Goal: Book appointment/travel/reservation

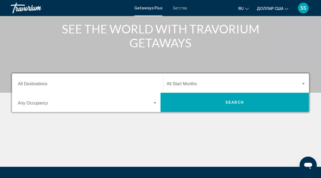
scroll to position [67, 0]
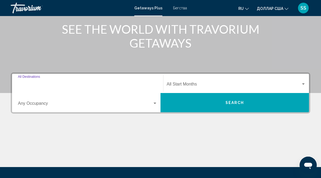
click at [42, 84] on input "Destination All Destinations" at bounding box center [87, 85] width 139 height 5
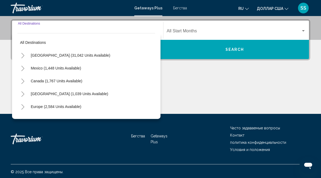
scroll to position [122, 0]
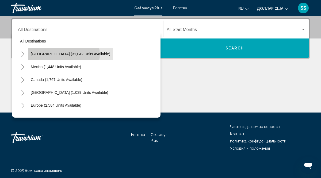
click at [64, 54] on span "[GEOGRAPHIC_DATA] (31,042 units available)" at bounding box center [70, 54] width 79 height 4
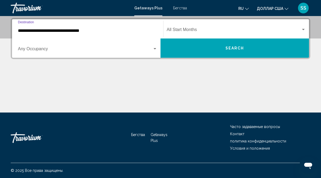
click at [22, 33] on input "**********" at bounding box center [87, 30] width 139 height 5
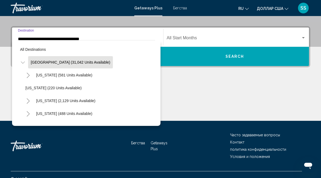
click at [116, 99] on div "[US_STATE] (2,129 units available)" at bounding box center [89, 100] width 132 height 13
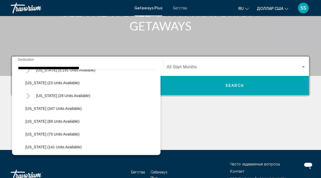
scroll to position [81, 0]
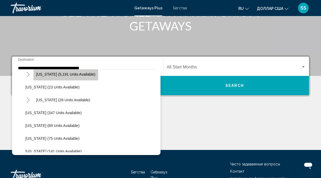
click at [75, 75] on span "[US_STATE] (5,191 units available)" at bounding box center [65, 74] width 59 height 4
type input "**********"
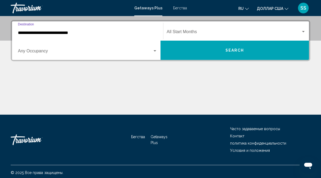
scroll to position [122, 0]
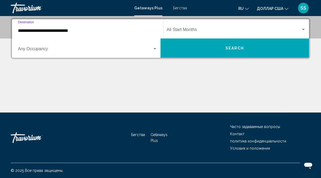
click at [24, 32] on input "**********" at bounding box center [87, 30] width 139 height 5
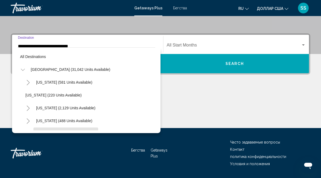
scroll to position [45, 0]
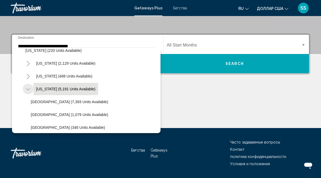
click at [28, 90] on icon "Toggle Florida (5,191 units available)" at bounding box center [28, 89] width 4 height 2
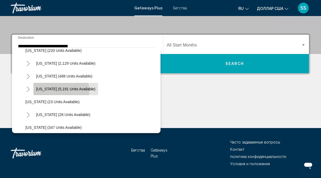
click at [60, 91] on span "[US_STATE] (5,191 units available)" at bounding box center [65, 89] width 59 height 4
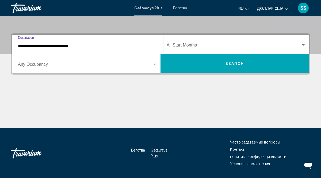
scroll to position [122, 0]
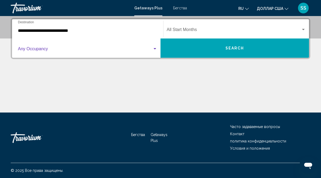
click at [22, 51] on span "Виджет поиска" at bounding box center [85, 50] width 135 height 5
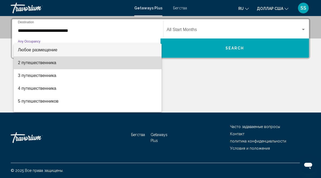
click at [29, 65] on span "2 путешественника" at bounding box center [87, 62] width 139 height 13
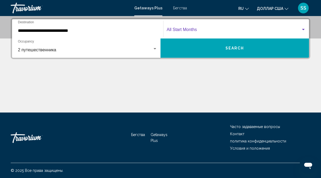
click at [178, 29] on span "Виджет поиска" at bounding box center [234, 30] width 134 height 5
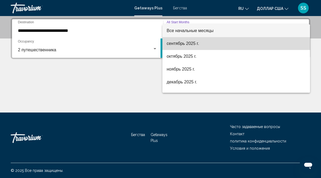
click at [209, 44] on span "сентябрь 2025 г." at bounding box center [236, 43] width 139 height 13
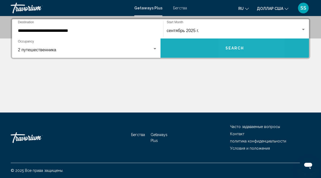
click at [229, 50] on span "Search" at bounding box center [234, 48] width 19 height 4
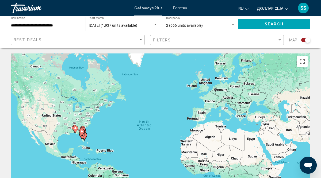
click at [82, 132] on image "Основное содержание" at bounding box center [81, 131] width 3 height 3
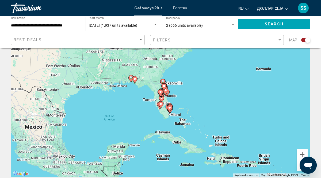
scroll to position [37, 0]
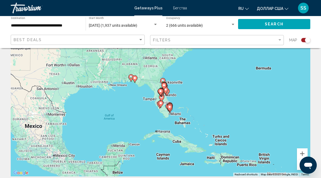
click at [161, 97] on icon "Основное содержание" at bounding box center [161, 93] width 5 height 7
type input "**********"
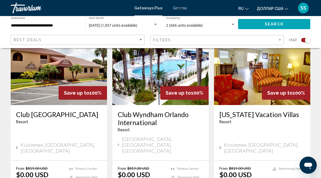
scroll to position [848, 0]
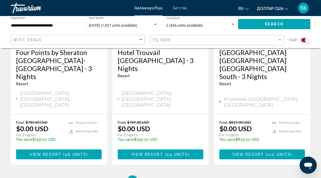
scroll to position [912, 0]
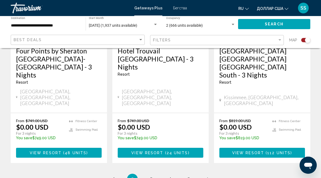
click at [151, 176] on span "3" at bounding box center [151, 179] width 3 height 6
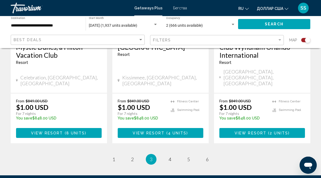
scroll to position [882, 0]
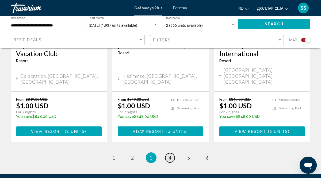
click at [170, 155] on span "4" at bounding box center [169, 158] width 3 height 6
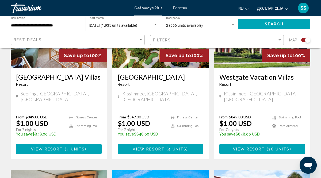
scroll to position [255, 0]
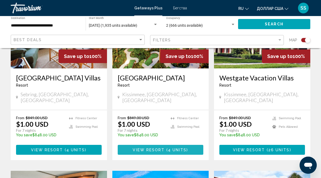
click at [172, 148] on span "4 units" at bounding box center [177, 150] width 19 height 4
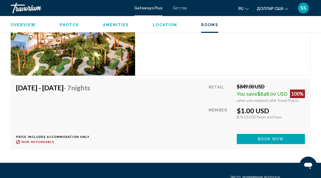
scroll to position [1019, 0]
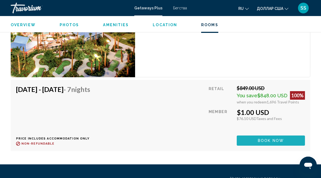
click at [266, 140] on span "Book now" at bounding box center [271, 141] width 26 height 4
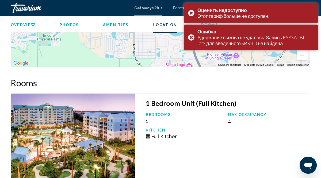
scroll to position [908, 0]
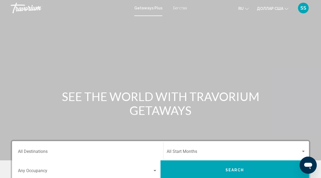
scroll to position [1, 0]
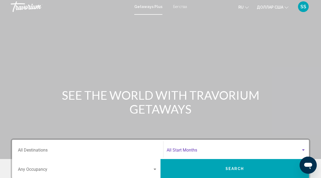
click at [302, 150] on div "Search widget" at bounding box center [303, 150] width 3 height 1
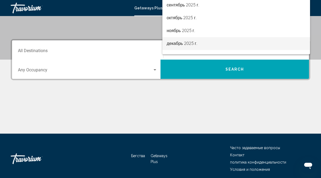
scroll to position [99, 0]
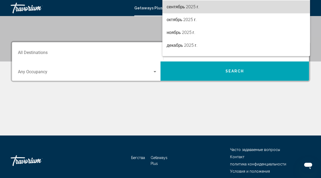
click at [185, 9] on font "сентябрь 2025 г." at bounding box center [183, 6] width 33 height 5
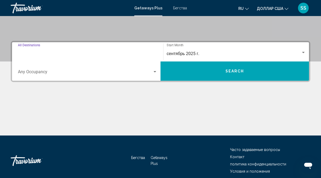
click at [24, 55] on input "Destination All Destinations" at bounding box center [87, 53] width 139 height 5
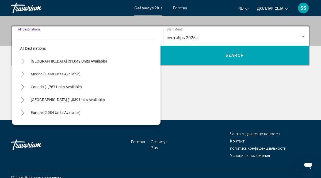
scroll to position [116, 0]
